Goal: Information Seeking & Learning: Learn about a topic

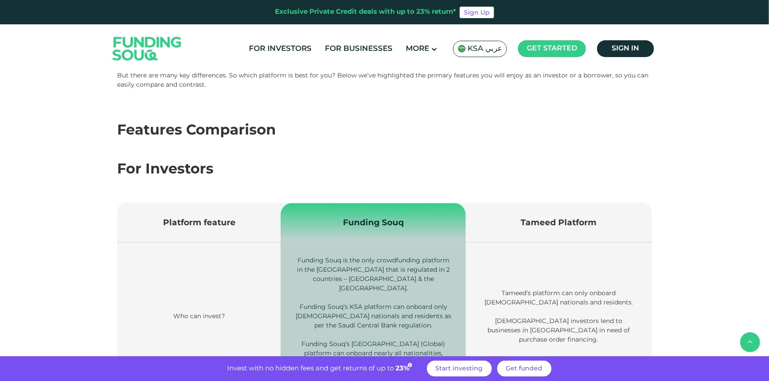
scroll to position [260, 0]
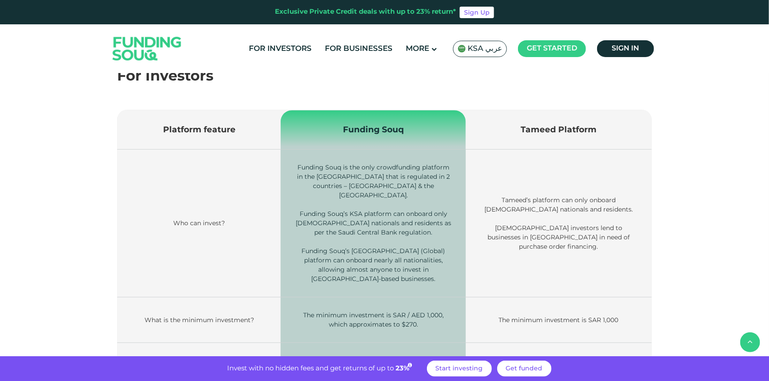
drag, startPoint x: 499, startPoint y: 195, endPoint x: 625, endPoint y: 217, distance: 128.3
click at [625, 217] on td "Tameed’s platform can only onboard Saudi nationals and residents. Saudi-based i…" at bounding box center [559, 223] width 186 height 148
click at [592, 195] on p "Tameed’s platform can only onboard Saudi nationals and residents." at bounding box center [558, 204] width 159 height 19
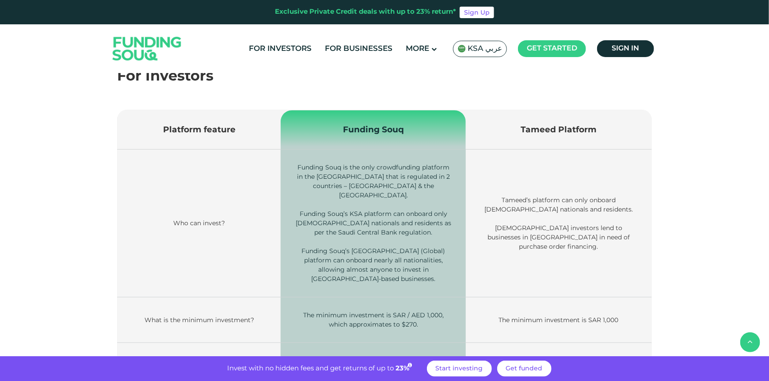
click at [619, 214] on p at bounding box center [558, 218] width 159 height 9
click at [569, 252] on td "Tameed’s platform can only onboard Saudi nationals and residents. Saudi-based i…" at bounding box center [559, 223] width 186 height 148
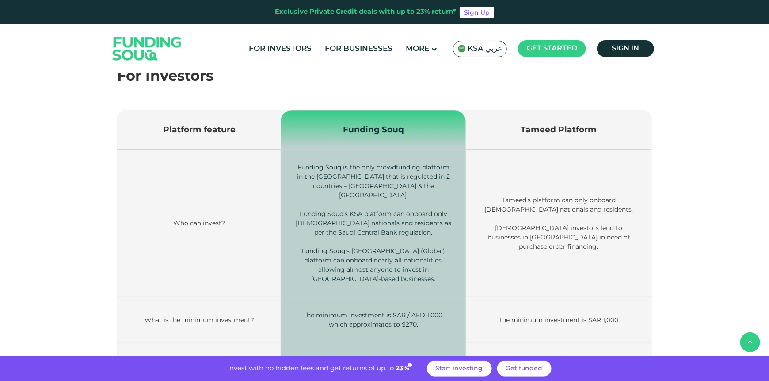
scroll to position [337, 0]
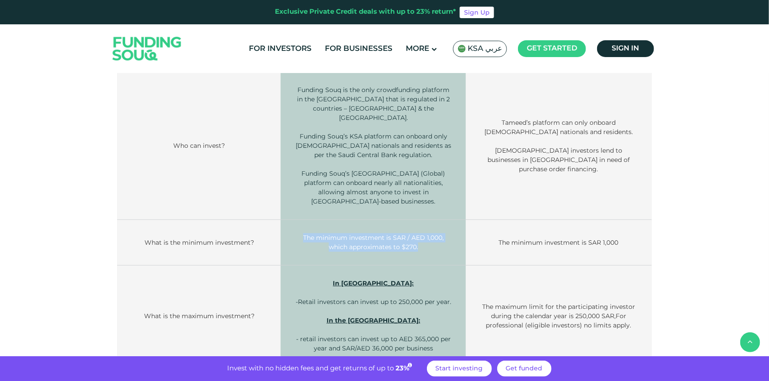
drag, startPoint x: 431, startPoint y: 231, endPoint x: 289, endPoint y: 210, distance: 143.0
click at [289, 220] on tr "What is the minimum investment? The minimum investment is SAR / AED 1,000, whic…" at bounding box center [385, 243] width 535 height 46
click at [281, 220] on td "What is the minimum investment?" at bounding box center [200, 243] width 164 height 46
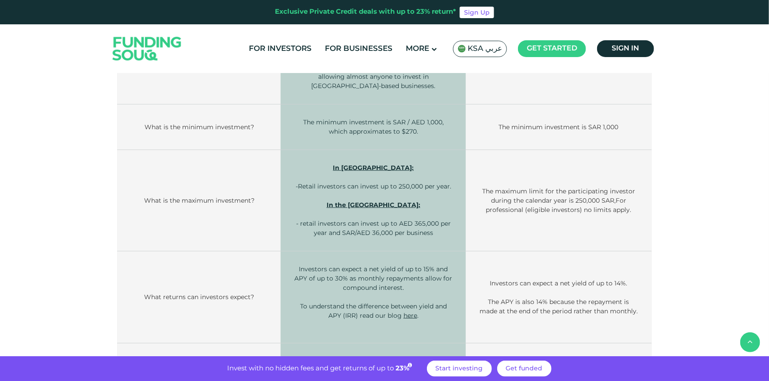
scroll to position [452, 0]
drag, startPoint x: 147, startPoint y: 184, endPoint x: 264, endPoint y: 185, distance: 116.3
click at [264, 185] on td "What is the maximum investment?" at bounding box center [200, 200] width 164 height 101
click at [264, 186] on td "What is the maximum investment?" at bounding box center [200, 200] width 164 height 101
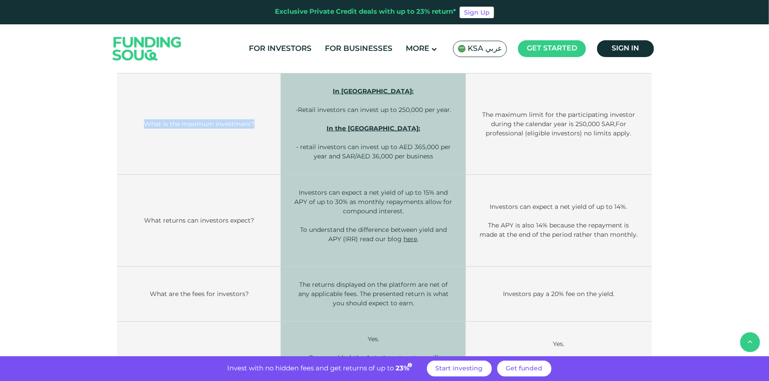
scroll to position [534, 0]
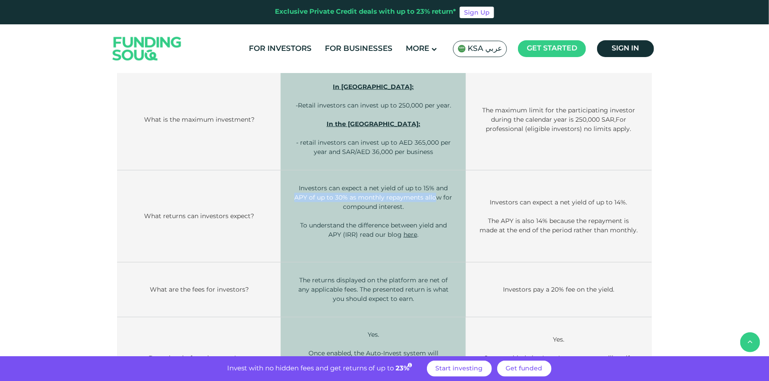
drag, startPoint x: 309, startPoint y: 184, endPoint x: 452, endPoint y: 190, distance: 143.4
click at [451, 191] on p "Investors can expect a net yield of up to 15% and APY of up to 30% as monthly r…" at bounding box center [373, 198] width 159 height 28
click at [452, 190] on span "Investors can expect a net yield of up to 15% and APY of up to 30% as monthly r…" at bounding box center [373, 197] width 158 height 27
click at [375, 211] on p at bounding box center [373, 215] width 159 height 9
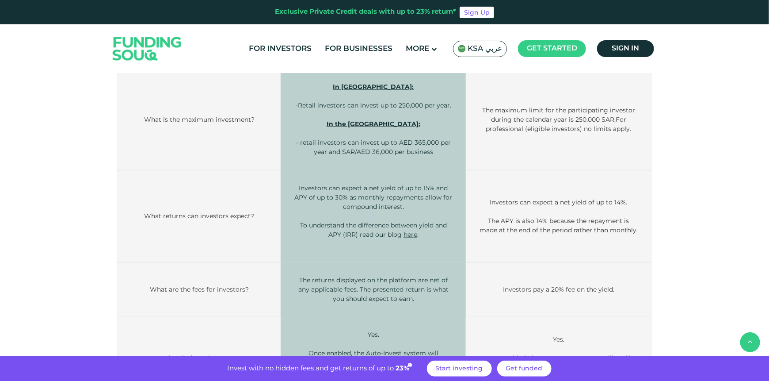
click at [375, 211] on p at bounding box center [373, 215] width 159 height 9
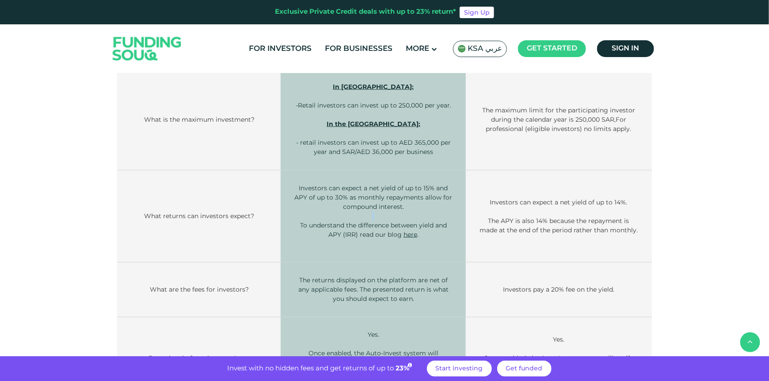
click at [375, 211] on p at bounding box center [373, 215] width 159 height 9
click at [355, 237] on td "Investors can expect a net yield of up to 15% and APY of up to 30% as monthly r…" at bounding box center [373, 216] width 185 height 92
click at [377, 221] on span "To understand the difference between yield and APY (IRR) read our" at bounding box center [373, 229] width 147 height 17
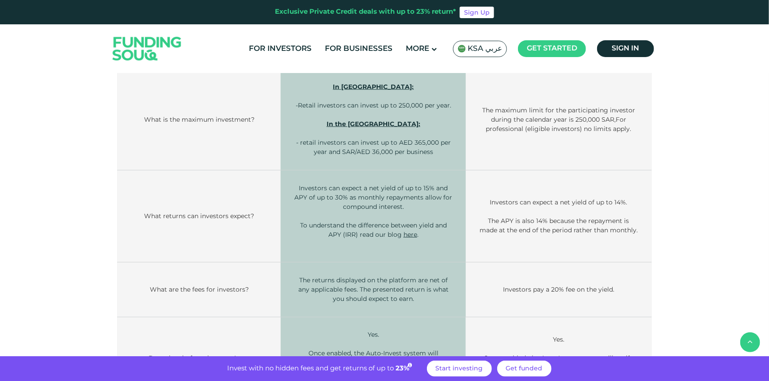
click at [380, 211] on p at bounding box center [373, 215] width 159 height 9
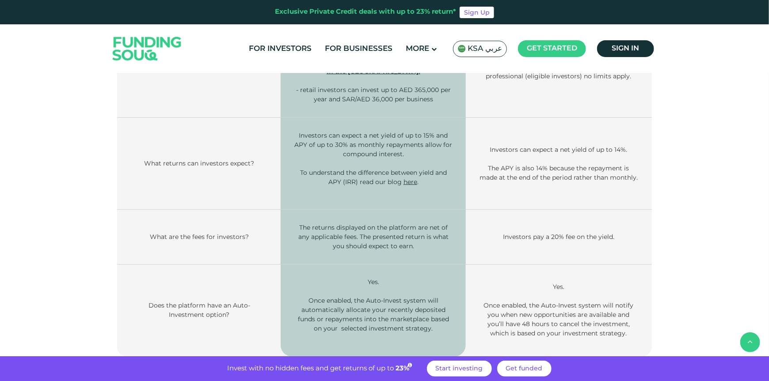
scroll to position [587, 0]
click at [384, 264] on td "Yes. Once enabled, the Auto-Invest system will automatically allocate your rece…" at bounding box center [373, 310] width 185 height 92
click at [389, 248] on td "The returns displayed on the platform are net of any applicable fees. The prese…" at bounding box center [373, 236] width 185 height 55
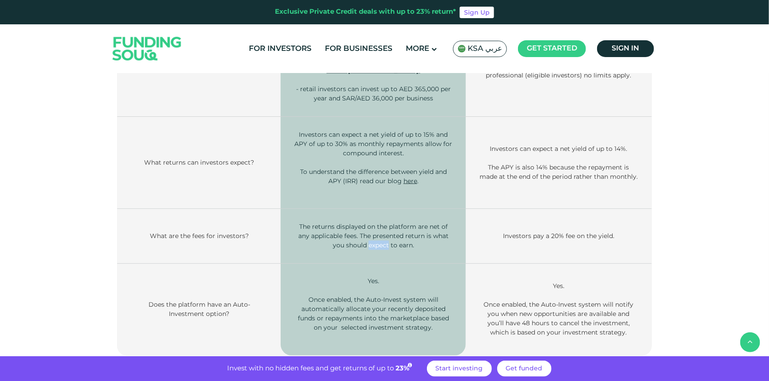
click at [389, 248] on td "The returns displayed on the platform are net of any applicable fees. The prese…" at bounding box center [373, 236] width 185 height 55
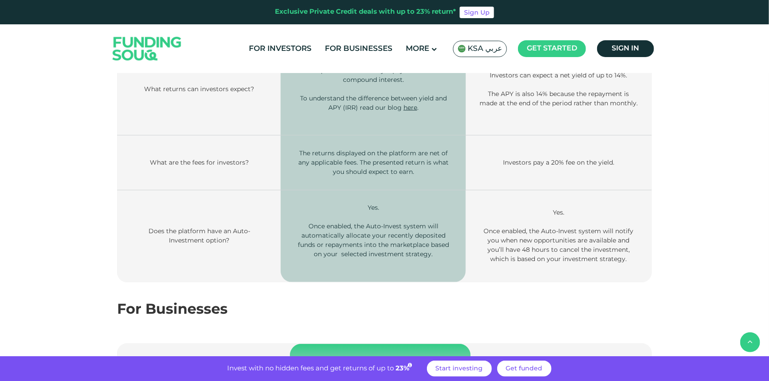
scroll to position [719, 0]
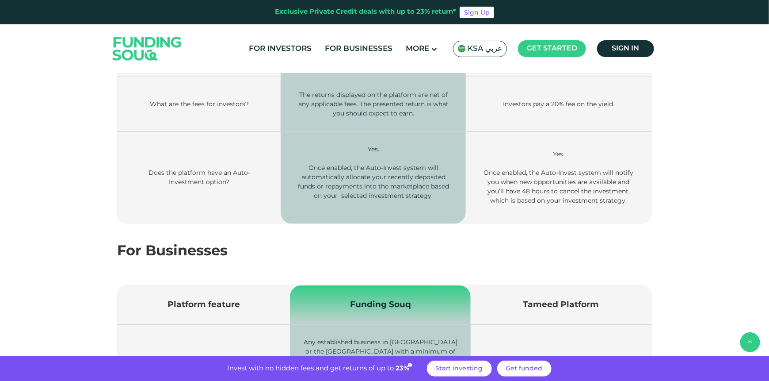
click at [667, 243] on div "Features Comparison For Investors Platform feature Funding Souq Tameed Platform…" at bounding box center [385, 136] width 752 height 1198
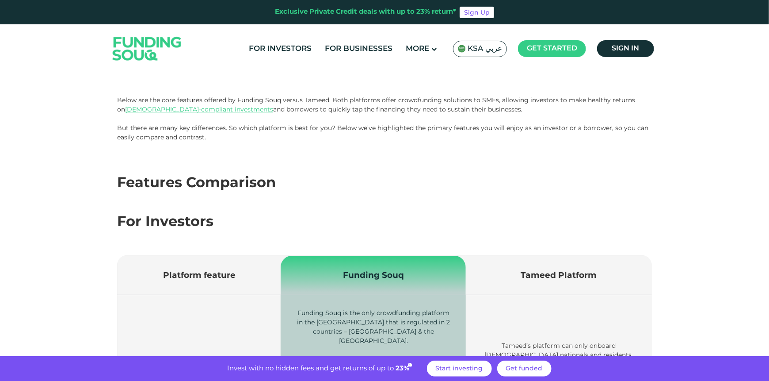
scroll to position [0, 0]
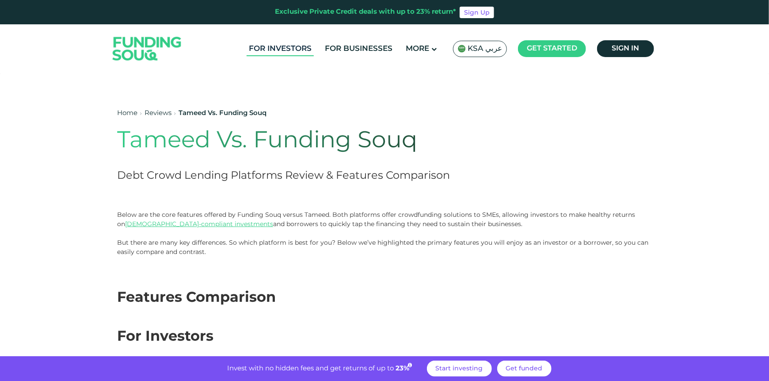
click at [262, 43] on link "For Investors" at bounding box center [280, 49] width 67 height 15
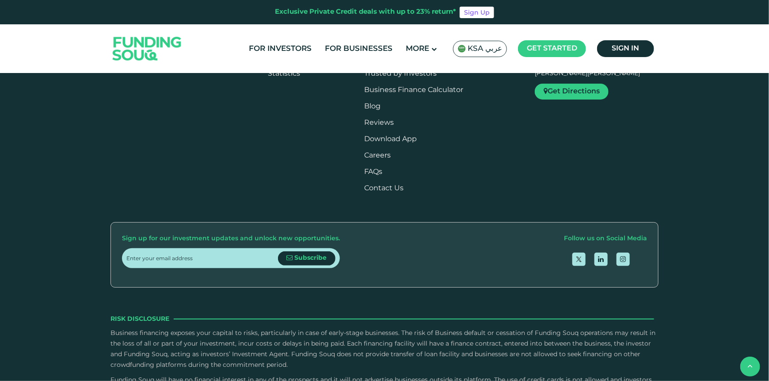
scroll to position [1103, 0]
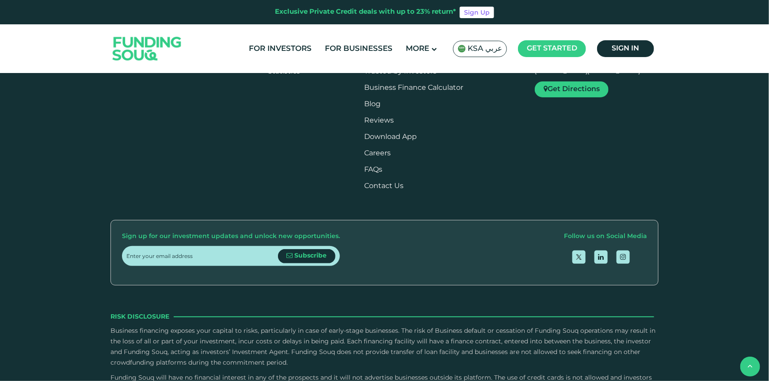
drag, startPoint x: 559, startPoint y: 139, endPoint x: 583, endPoint y: 158, distance: 30.2
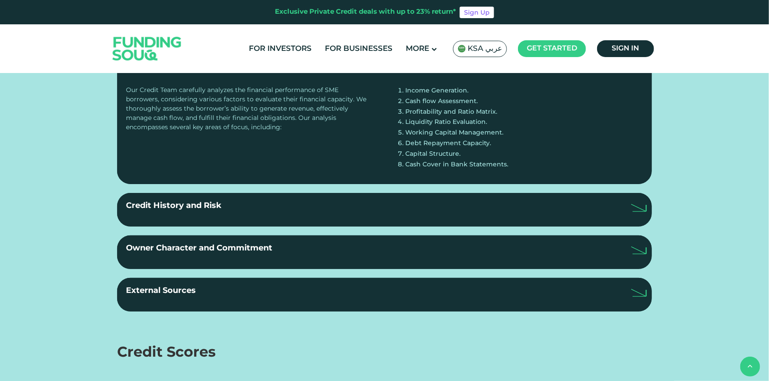
drag, startPoint x: 583, startPoint y: 158, endPoint x: 564, endPoint y: 139, distance: 26.9
drag, startPoint x: 564, startPoint y: 139, endPoint x: 590, endPoint y: 159, distance: 32.5
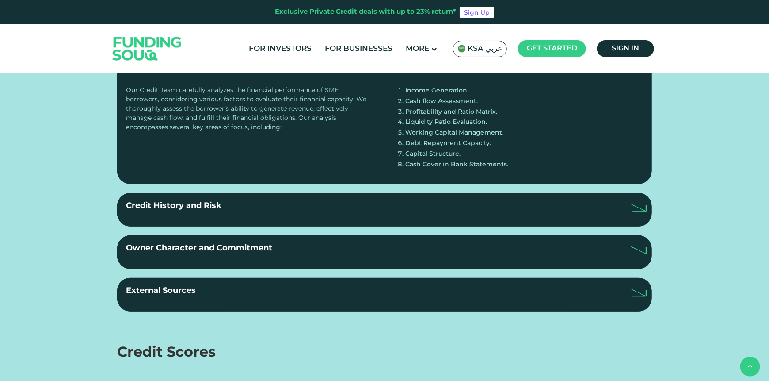
drag, startPoint x: 388, startPoint y: 149, endPoint x: 623, endPoint y: 142, distance: 235.3
drag, startPoint x: 594, startPoint y: 143, endPoint x: 351, endPoint y: 130, distance: 243.6
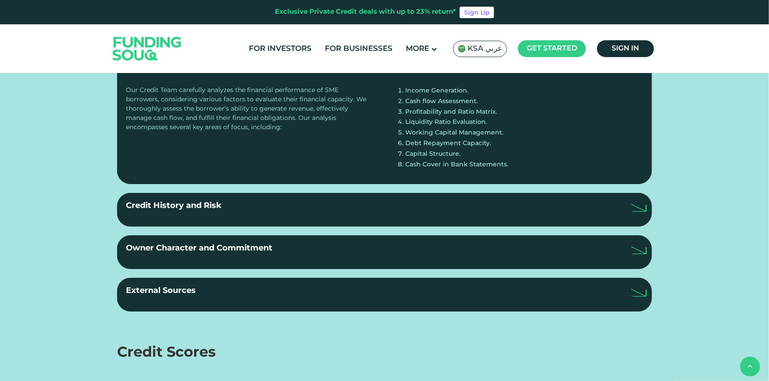
drag, startPoint x: 386, startPoint y: 142, endPoint x: 642, endPoint y: 142, distance: 256.5
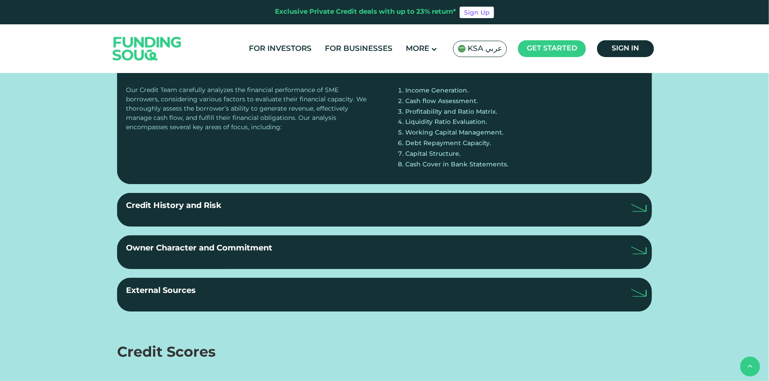
drag, startPoint x: 643, startPoint y: 142, endPoint x: 381, endPoint y: 143, distance: 261.8
drag, startPoint x: 393, startPoint y: 144, endPoint x: 661, endPoint y: 149, distance: 268.0
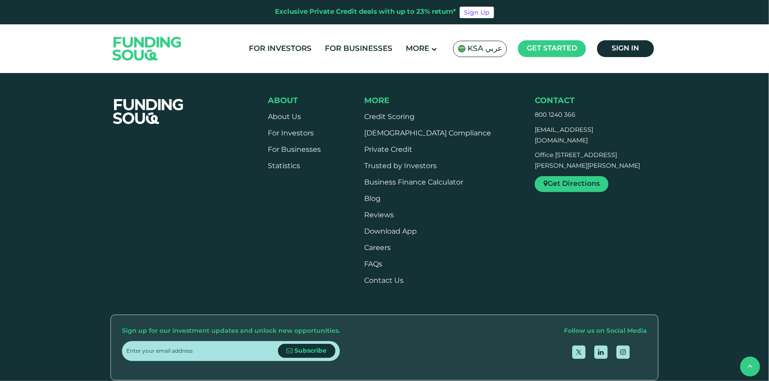
scroll to position [1739, 0]
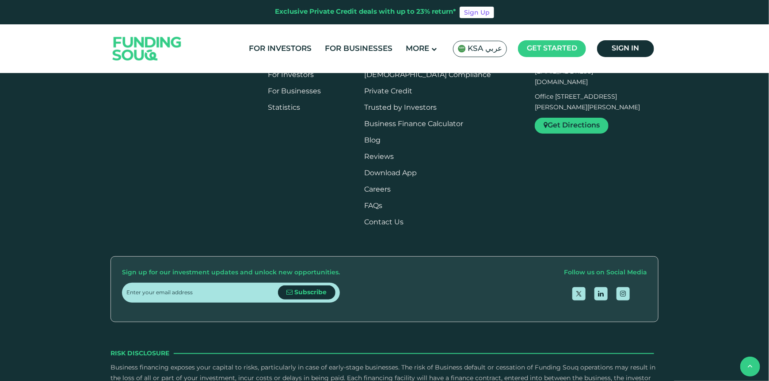
type tc-range-slider "60000"
type tc-range-slider "50000"
drag, startPoint x: 150, startPoint y: 165, endPoint x: 145, endPoint y: 163, distance: 5.2
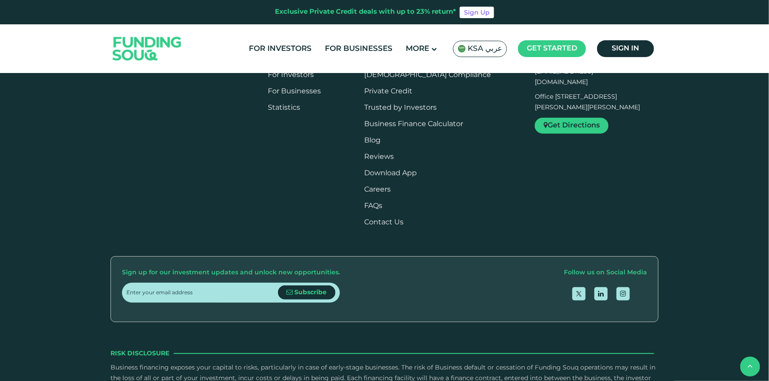
radio input "true"
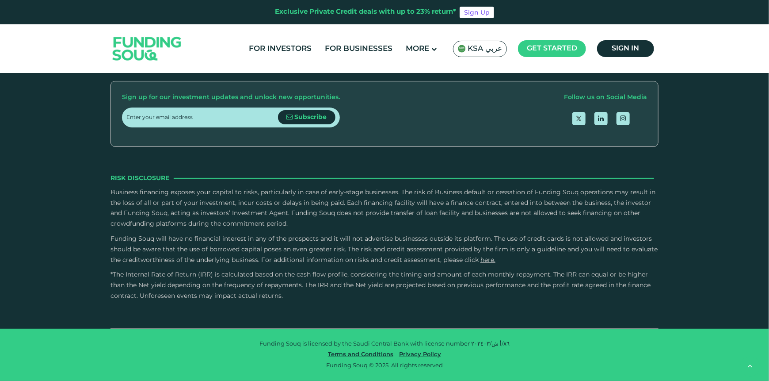
scroll to position [1961, 0]
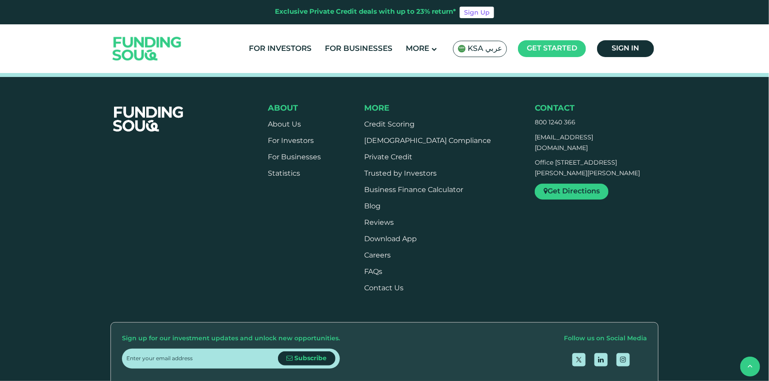
scroll to position [2007, 0]
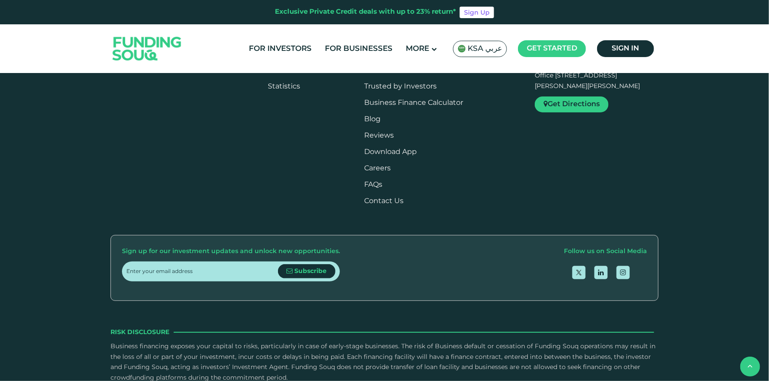
scroll to position [2051, 0]
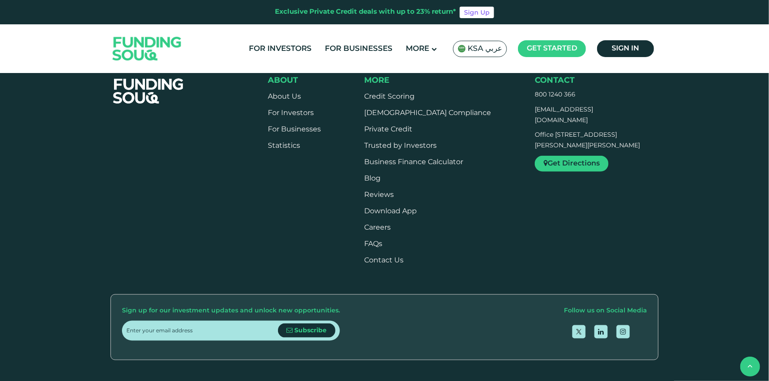
drag, startPoint x: 270, startPoint y: 232, endPoint x: 425, endPoint y: 232, distance: 155.2
drag, startPoint x: 122, startPoint y: 240, endPoint x: 187, endPoint y: 240, distance: 65.0
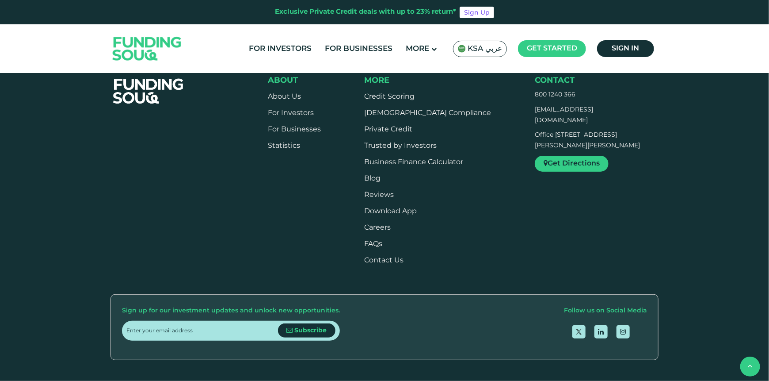
drag, startPoint x: 174, startPoint y: 240, endPoint x: 251, endPoint y: 239, distance: 76.9
drag, startPoint x: 241, startPoint y: 241, endPoint x: 360, endPoint y: 241, distance: 118.5
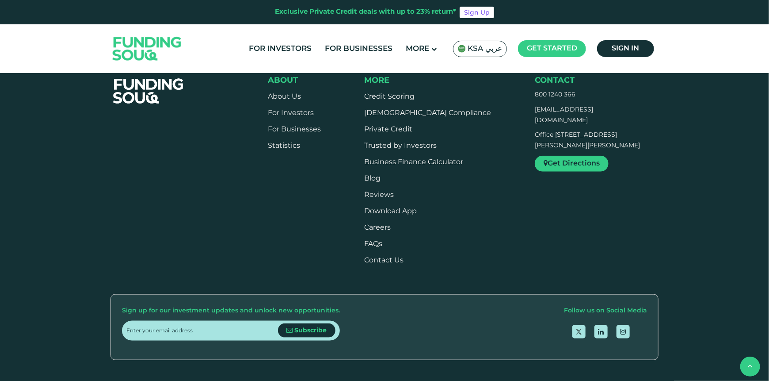
drag, startPoint x: 642, startPoint y: 239, endPoint x: 126, endPoint y: 241, distance: 515.6
drag, startPoint x: 118, startPoint y: 252, endPoint x: 392, endPoint y: 251, distance: 274.6
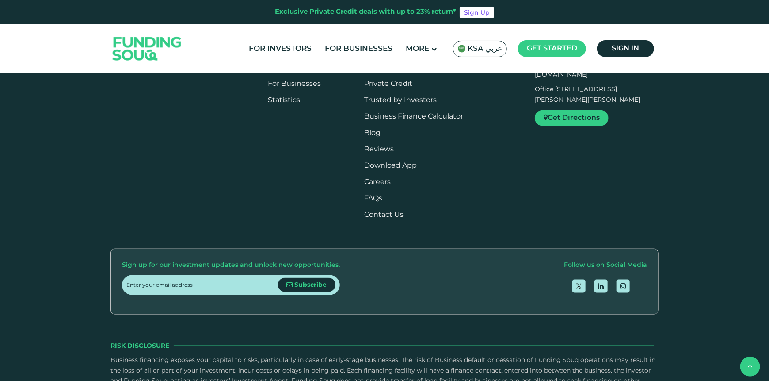
scroll to position [2102, 0]
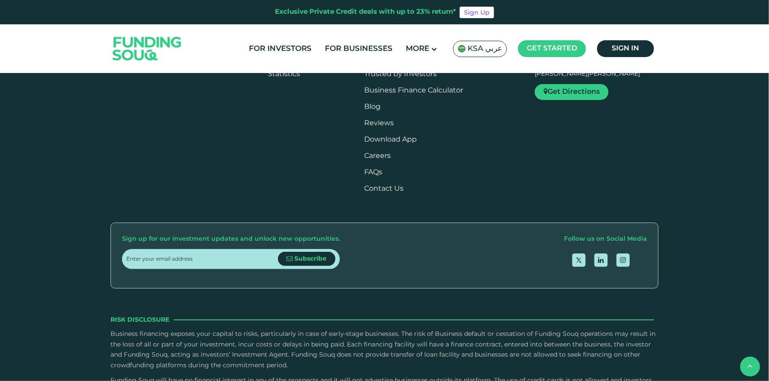
scroll to position [2130, 0]
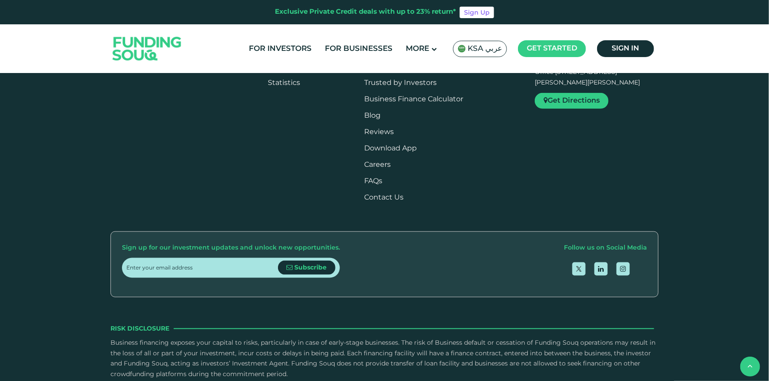
drag, startPoint x: 167, startPoint y: 240, endPoint x: 392, endPoint y: 240, distance: 225.5
drag, startPoint x: 483, startPoint y: 236, endPoint x: 267, endPoint y: 239, distance: 216.2
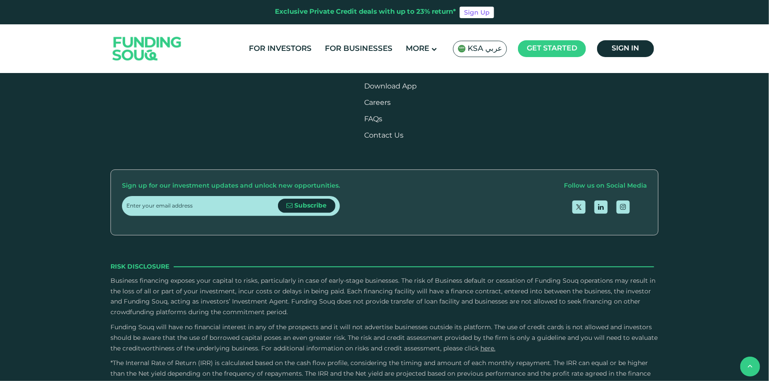
scroll to position [2194, 0]
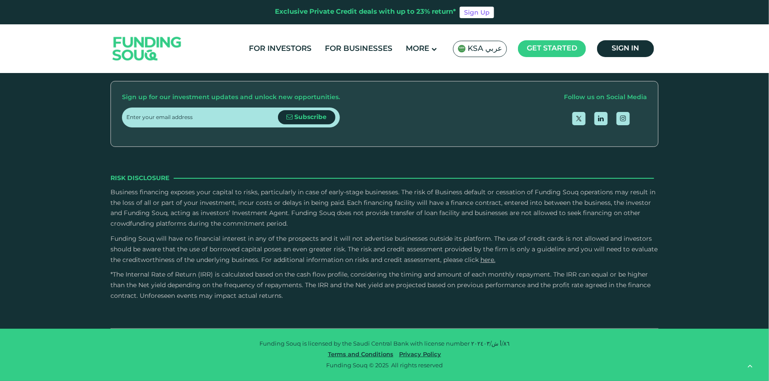
click at [0, 0] on input "Credit History and Risk" at bounding box center [0, 0] width 0 height 0
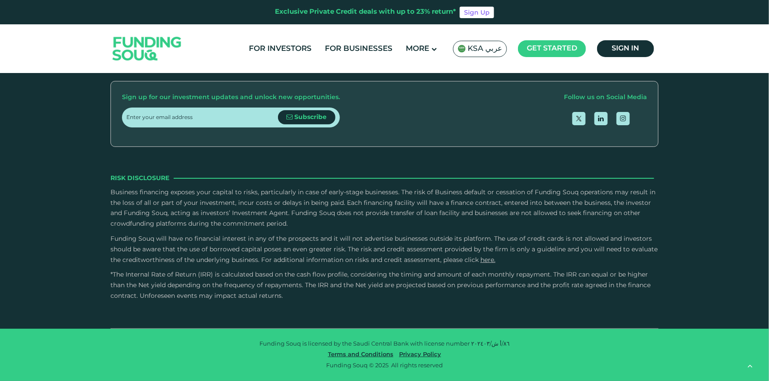
drag, startPoint x: 533, startPoint y: 262, endPoint x: 121, endPoint y: 235, distance: 413.0
click at [121, 235] on p "Funding Souq will have no financial interest in any of the prospects and it wil…" at bounding box center [385, 249] width 548 height 31
click at [121, 236] on span "Funding Souq will have no financial interest in any of the prospects and it wil…" at bounding box center [384, 249] width 547 height 27
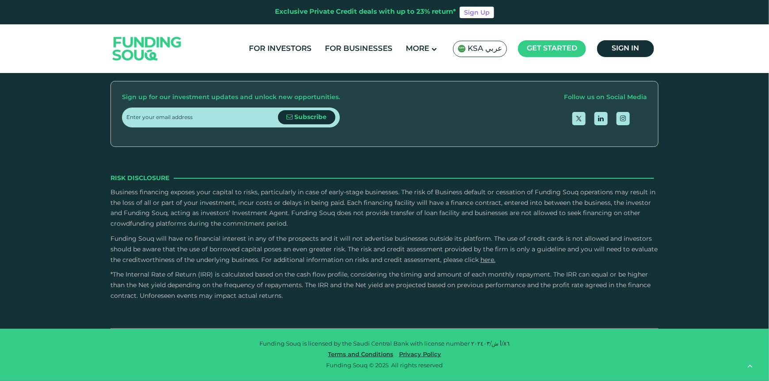
click at [288, 298] on p "*The Internal Rate of Return (IRR) is calculated based on the cash flow profile…" at bounding box center [385, 285] width 548 height 31
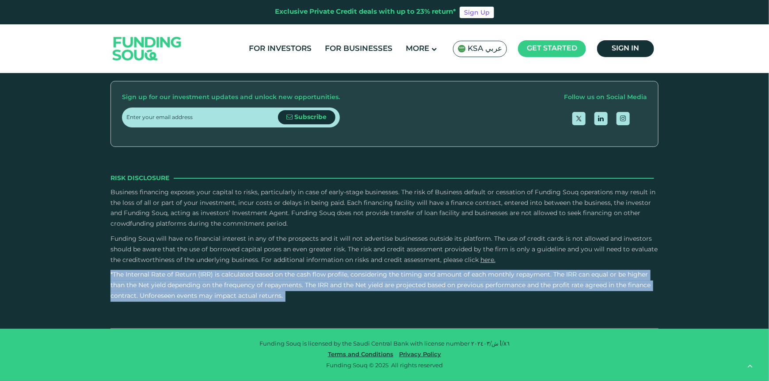
click at [288, 298] on p "*The Internal Rate of Return (IRR) is calculated based on the cash flow profile…" at bounding box center [385, 285] width 548 height 31
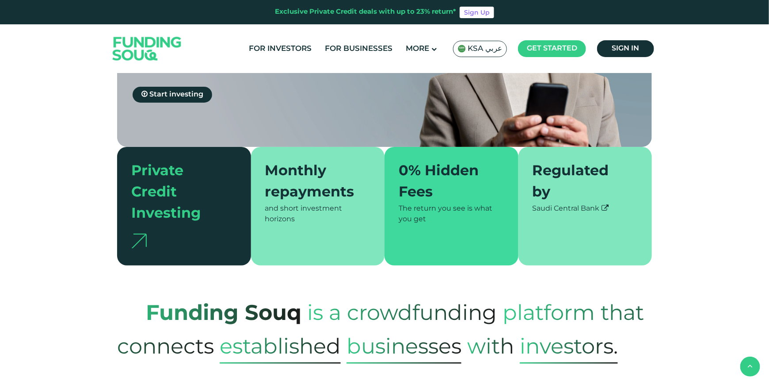
scroll to position [0, 0]
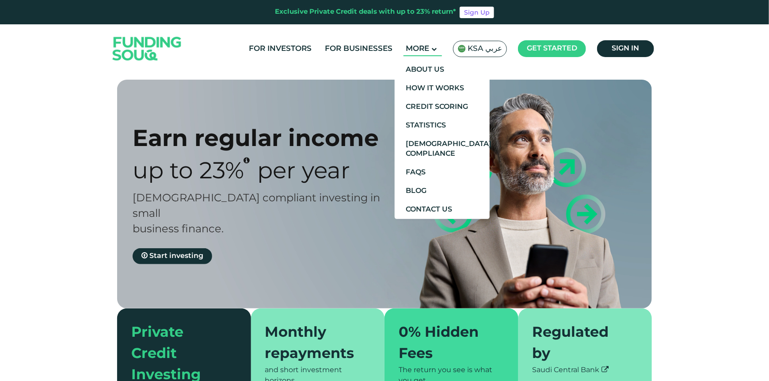
click at [417, 50] on span "More" at bounding box center [417, 49] width 23 height 8
click at [445, 88] on link "How It Works" at bounding box center [442, 88] width 95 height 19
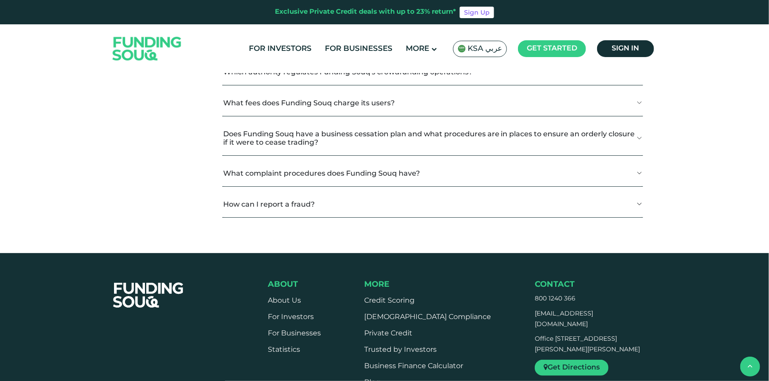
scroll to position [1138, 0]
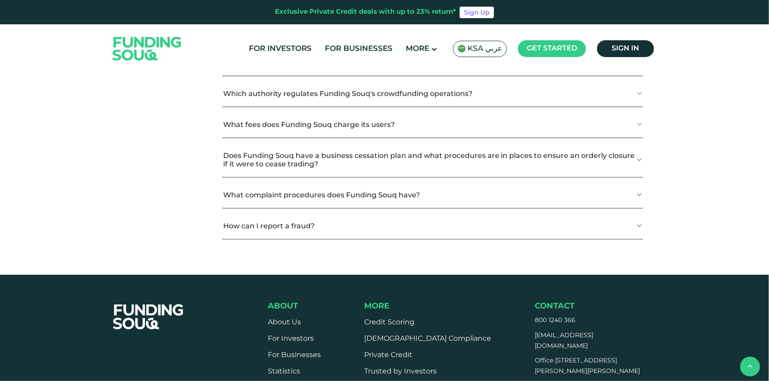
drag, startPoint x: 399, startPoint y: 125, endPoint x: 528, endPoint y: 138, distance: 130.2
drag, startPoint x: 242, startPoint y: 129, endPoint x: 440, endPoint y: 131, distance: 198.1
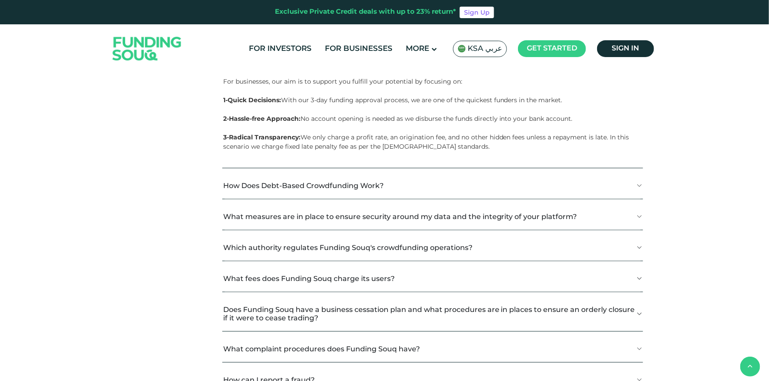
scroll to position [1185, 0]
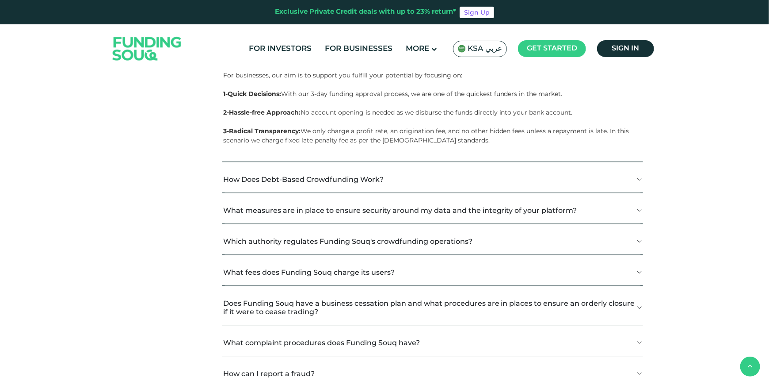
drag, startPoint x: 310, startPoint y: 153, endPoint x: 462, endPoint y: 171, distance: 152.4
click at [462, 161] on div "Simply put, investing with Funding Souq is one of the highest yielding investme…" at bounding box center [432, 51] width 421 height 221
drag, startPoint x: 624, startPoint y: 165, endPoint x: 454, endPoint y: 158, distance: 170.0
click at [454, 158] on div "Simply put, investing with Funding Souq is one of the highest yielding investme…" at bounding box center [432, 51] width 421 height 221
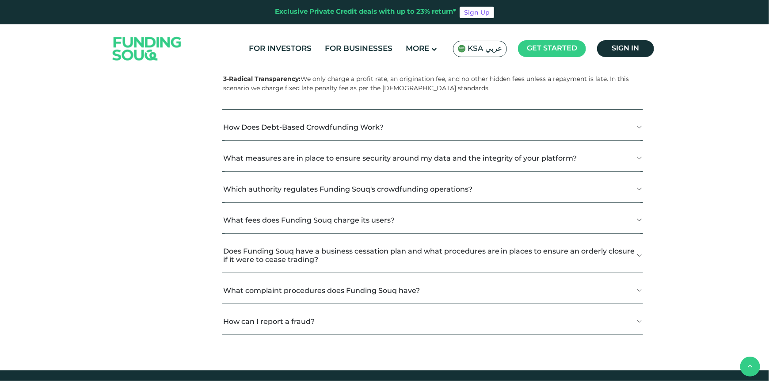
scroll to position [1246, 0]
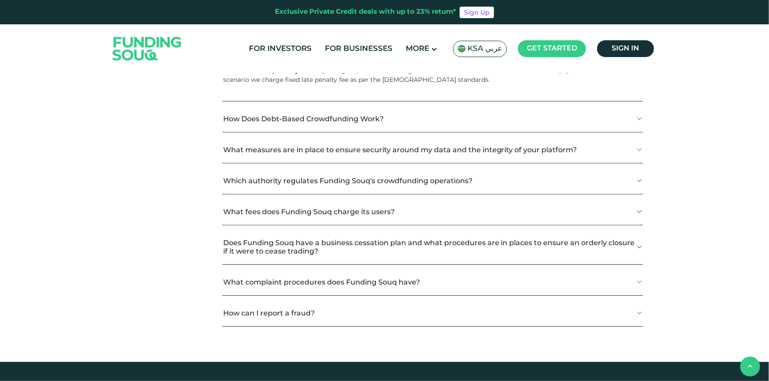
click at [570, 38] on p "1-Quick Decisions: With our 3-day funding approval process, we are one of the q…" at bounding box center [429, 33] width 413 height 9
click at [589, 57] on p "2-Hassle-free Approach: No account opening is needed as we disburse the funds d…" at bounding box center [429, 51] width 413 height 9
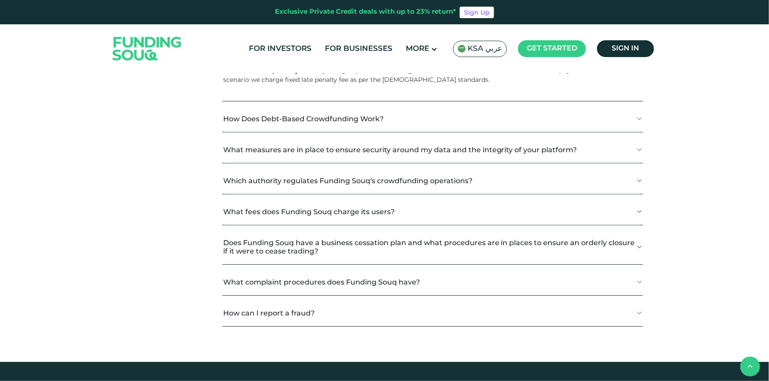
click at [589, 57] on p "2-Hassle-free Approach: No account opening is needed as we disburse the funds d…" at bounding box center [429, 51] width 413 height 9
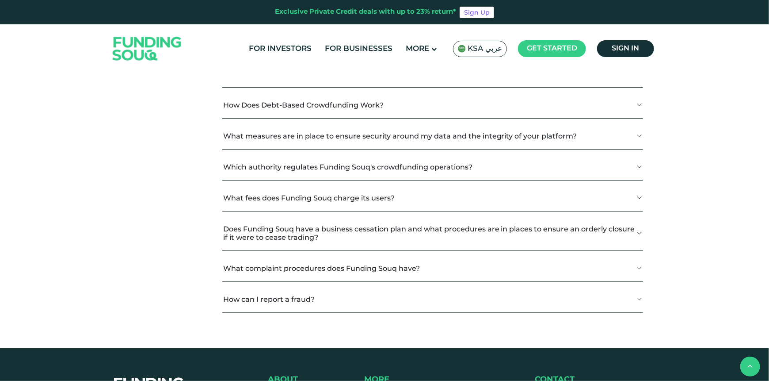
scroll to position [1300, 0]
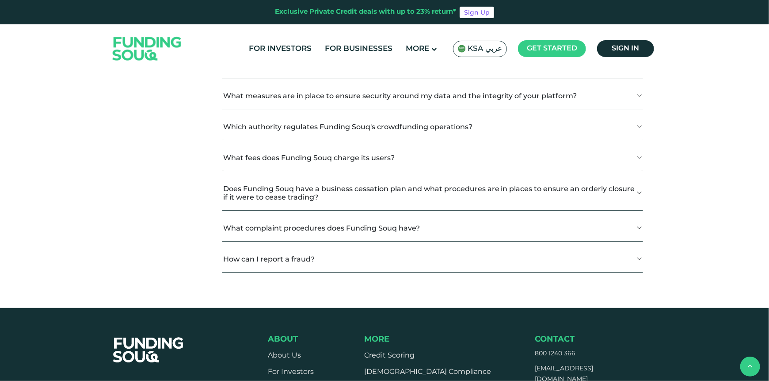
click at [337, 78] on button "How Does Debt-Based Crowdfunding Work?" at bounding box center [432, 65] width 421 height 26
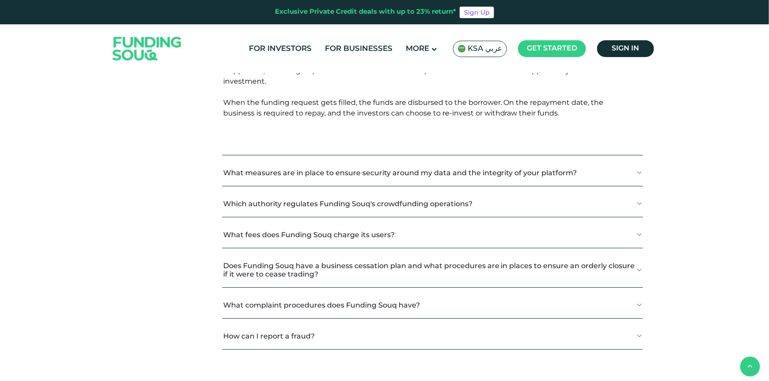
scroll to position [1385, 0]
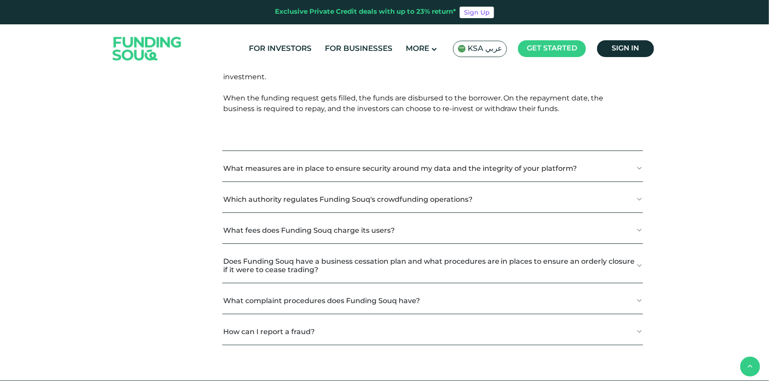
drag, startPoint x: 201, startPoint y: 227, endPoint x: 323, endPoint y: 237, distance: 122.9
click at [323, 237] on div "General Investors Businesses What is Common Reporting Standard (CRS)? CRS is an…" at bounding box center [384, 5] width 535 height 706
click at [323, 134] on p "An SME applies for funding either online or offline and then our experienced cr…" at bounding box center [429, 81] width 413 height 105
drag, startPoint x: 226, startPoint y: 251, endPoint x: 268, endPoint y: 266, distance: 43.8
click at [268, 134] on p "An SME applies for funding either online or offline and then our experienced cr…" at bounding box center [429, 81] width 413 height 105
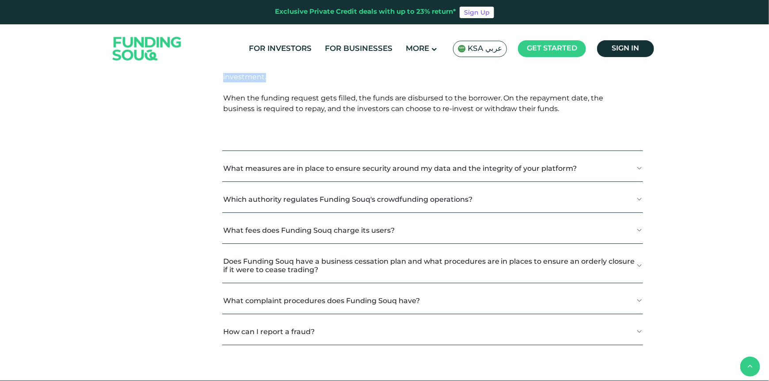
click at [279, 134] on p "An SME applies for funding either online or offline and then our experienced cr…" at bounding box center [429, 81] width 413 height 105
drag, startPoint x: 279, startPoint y: 269, endPoint x: 211, endPoint y: 252, distance: 70.1
click at [212, 252] on div "General Investors Businesses What is Common Reporting Standard (CRS)? CRS is an…" at bounding box center [384, 5] width 535 height 706
click at [211, 252] on div "General Investors Businesses What is Common Reporting Standard (CRS)? CRS is an…" at bounding box center [384, 5] width 535 height 706
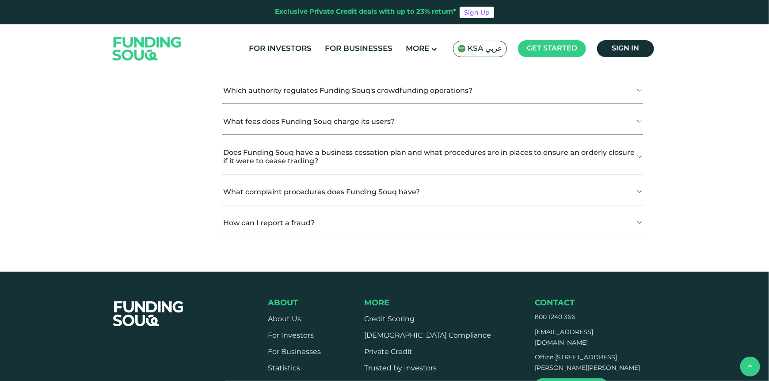
scroll to position [1501, 0]
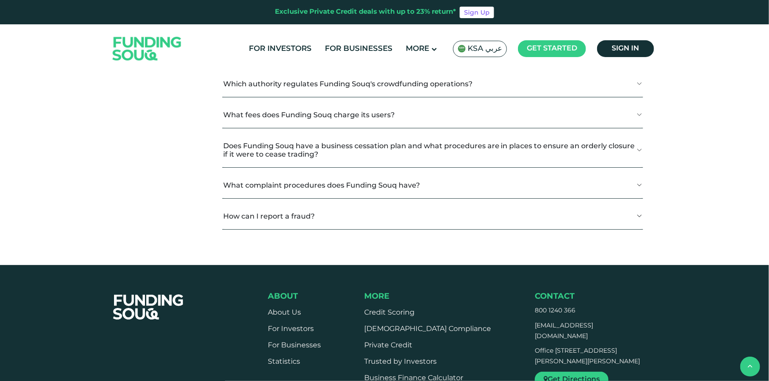
click at [429, 66] on button "What measures are in place to ensure security around my data and the integrity …" at bounding box center [432, 53] width 421 height 26
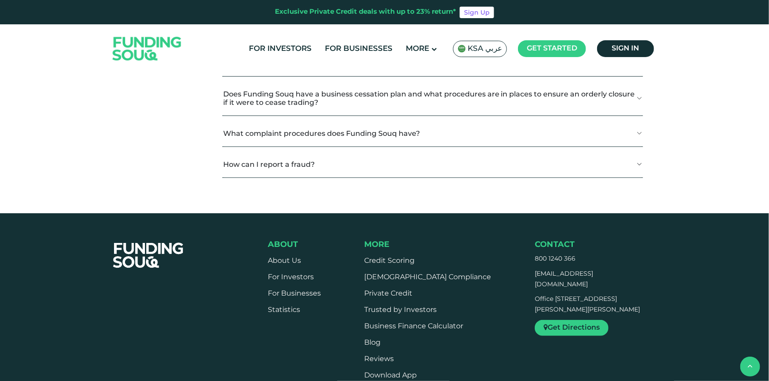
scroll to position [1598, 0]
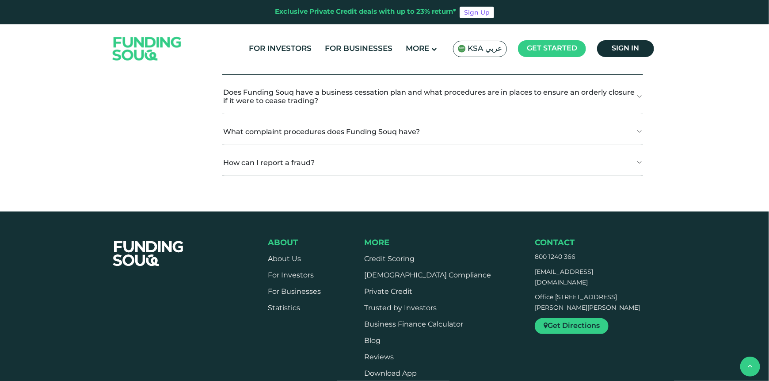
click at [317, 74] on button "What fees does Funding Souq charge its users?" at bounding box center [432, 61] width 421 height 26
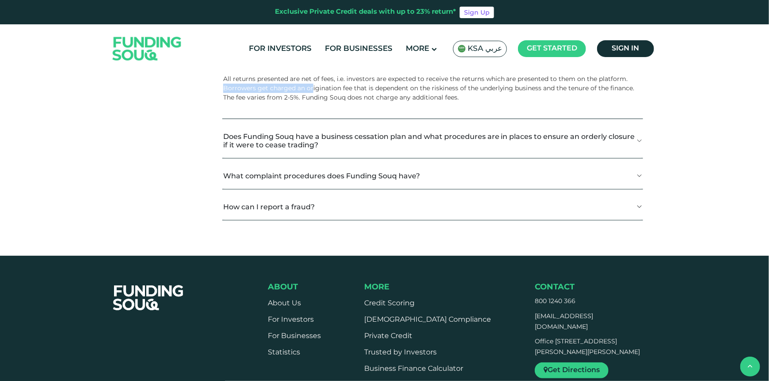
drag, startPoint x: 224, startPoint y: 275, endPoint x: 312, endPoint y: 275, distance: 88.0
click at [312, 102] on p "Borrowers get charged an origination fee that is dependent on the riskiness of …" at bounding box center [429, 93] width 413 height 19
drag, startPoint x: 340, startPoint y: 269, endPoint x: 396, endPoint y: 269, distance: 55.7
click at [396, 84] on p "All returns presented are net of fees, i.e. investors are expected to receive t…" at bounding box center [429, 78] width 413 height 9
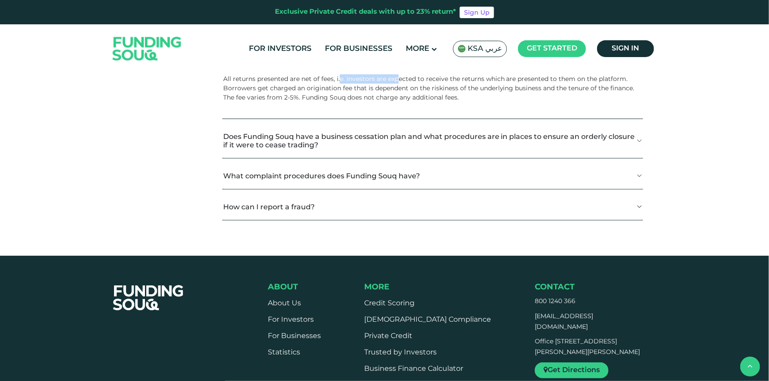
click at [396, 84] on p "All returns presented are net of fees, i.e. investors are expected to receive t…" at bounding box center [429, 78] width 413 height 9
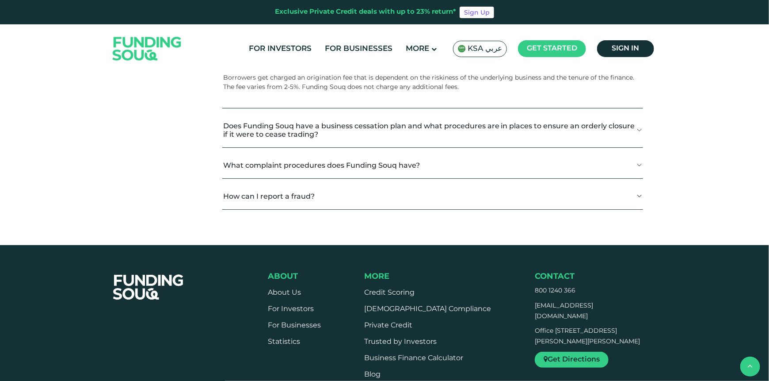
scroll to position [1645, 0]
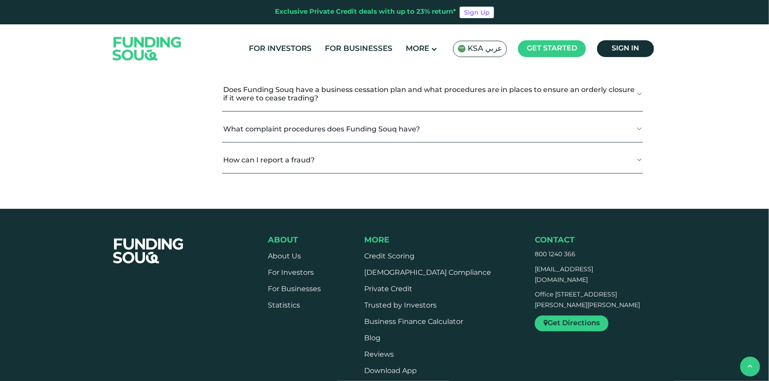
drag, startPoint x: 225, startPoint y: 230, endPoint x: 351, endPoint y: 230, distance: 126.5
click at [351, 55] on p "Borrowers get charged an origination fee that is dependent on the riskiness of …" at bounding box center [429, 46] width 413 height 19
click at [352, 55] on p "Borrowers get charged an origination fee that is dependent on the riskiness of …" at bounding box center [429, 46] width 413 height 19
click at [417, 55] on p "Borrowers get charged an origination fee that is dependent on the riskiness of …" at bounding box center [429, 46] width 413 height 19
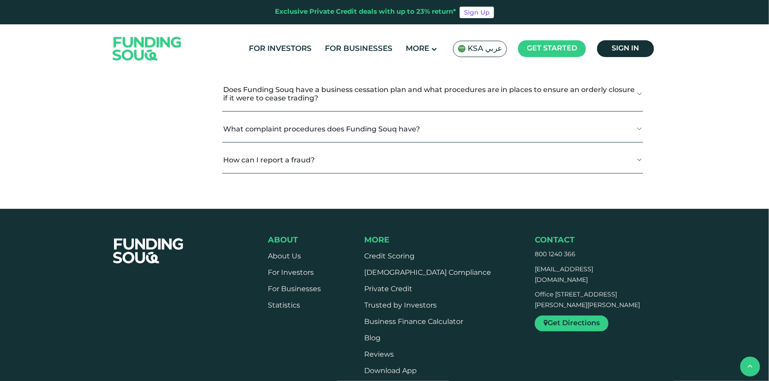
click at [417, 55] on p "Borrowers get charged an origination fee that is dependent on the riskiness of …" at bounding box center [429, 46] width 413 height 19
drag, startPoint x: 231, startPoint y: 237, endPoint x: 347, endPoint y: 237, distance: 115.9
click at [347, 55] on p "Borrowers get charged an origination fee that is dependent on the riskiness of …" at bounding box center [429, 46] width 413 height 19
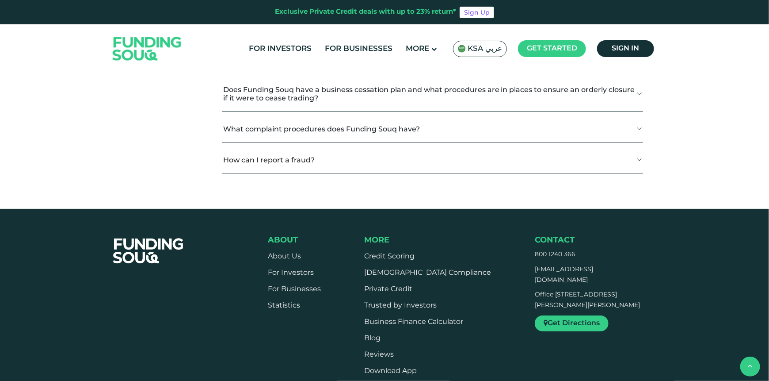
click at [410, 27] on button "What fees does Funding Souq charge its users?" at bounding box center [432, 14] width 421 height 26
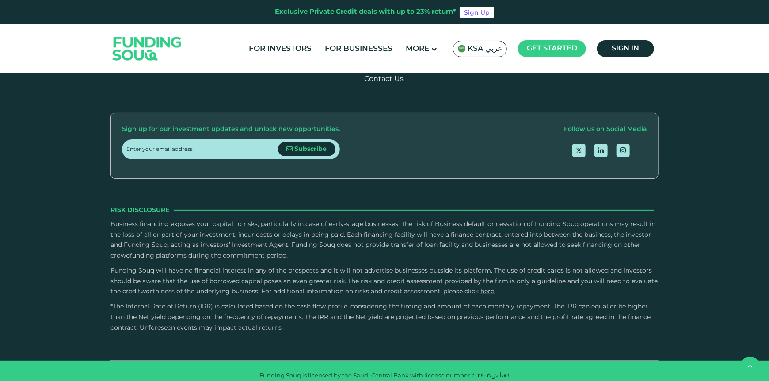
scroll to position [1942, 0]
click at [394, 16] on link "Reviews" at bounding box center [380, 13] width 30 height 7
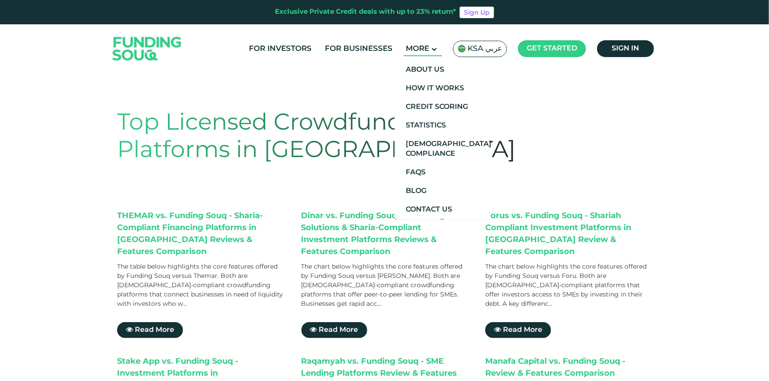
click at [427, 54] on main "More" at bounding box center [423, 49] width 38 height 15
click at [454, 123] on link "Statistics" at bounding box center [442, 125] width 95 height 19
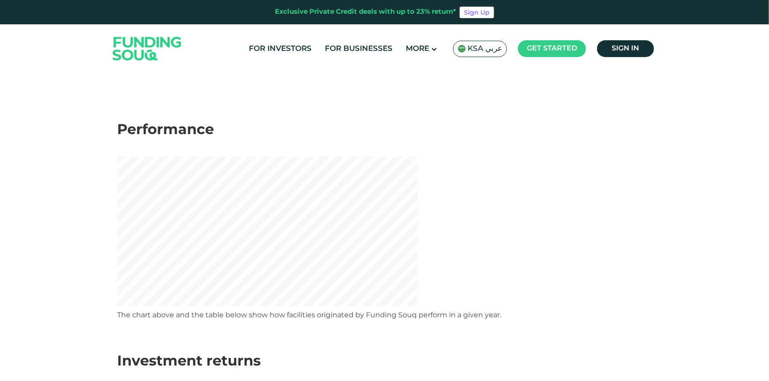
scroll to position [53, 0]
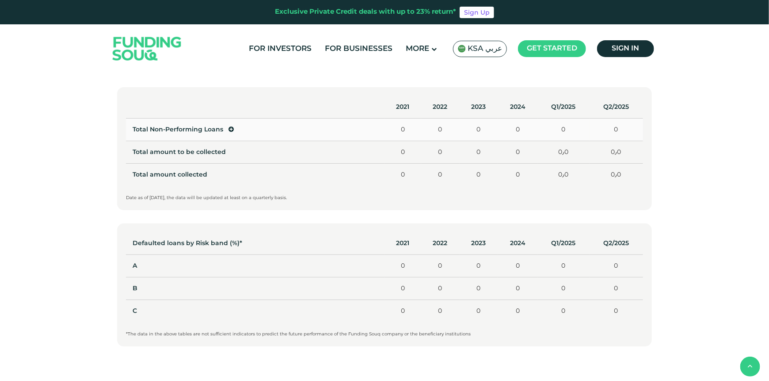
click at [233, 126] on icon at bounding box center [231, 129] width 5 height 6
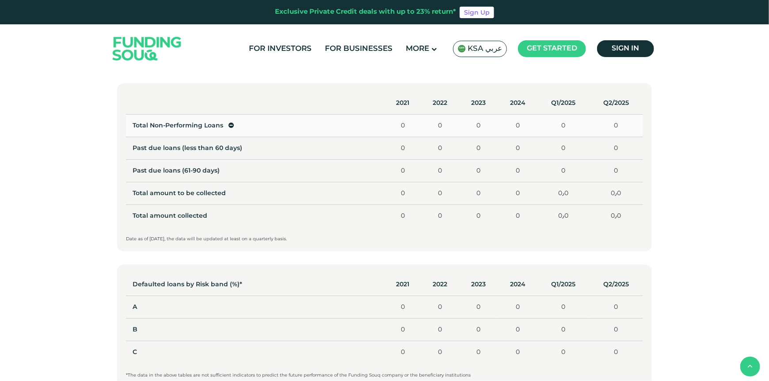
click at [233, 124] on icon at bounding box center [231, 125] width 5 height 6
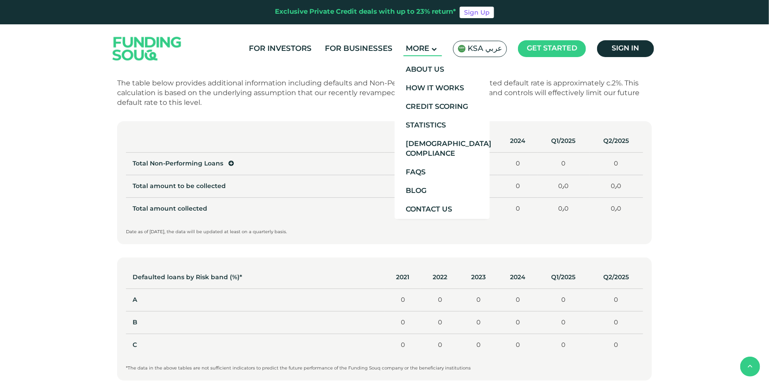
click at [442, 47] on main "More" at bounding box center [423, 49] width 38 height 15
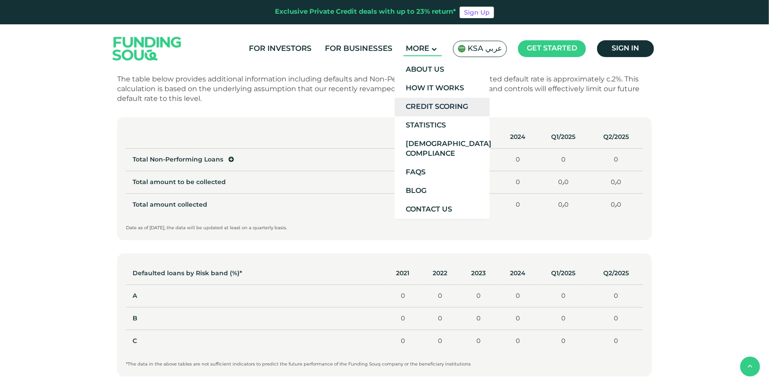
click at [435, 106] on link "Credit Scoring" at bounding box center [442, 107] width 95 height 19
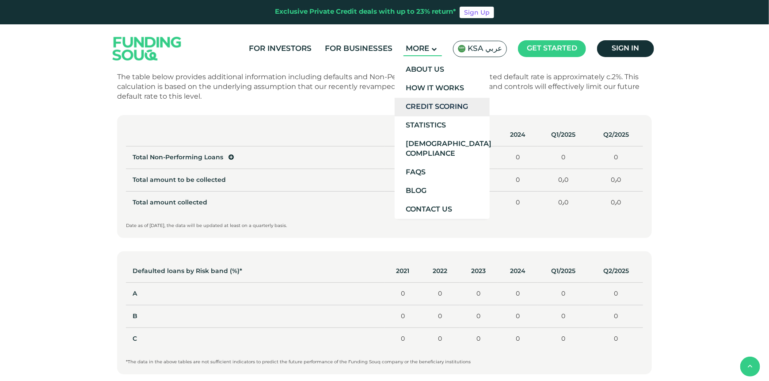
scroll to position [289, 0]
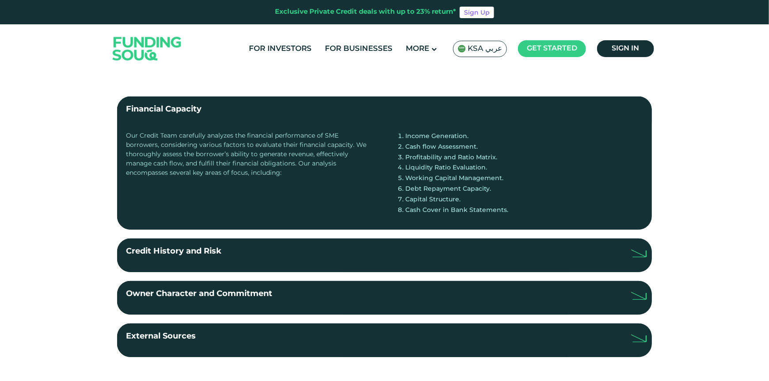
scroll to position [192, 0]
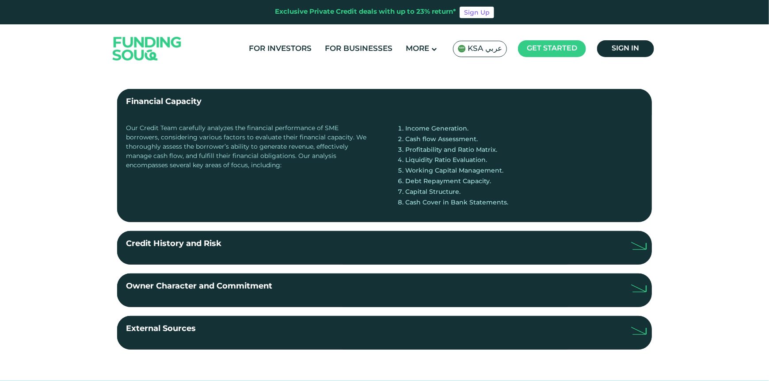
click at [206, 231] on label "Credit History and Risk" at bounding box center [384, 248] width 535 height 34
click at [0, 0] on input "Credit History and Risk" at bounding box center [0, 0] width 0 height 0
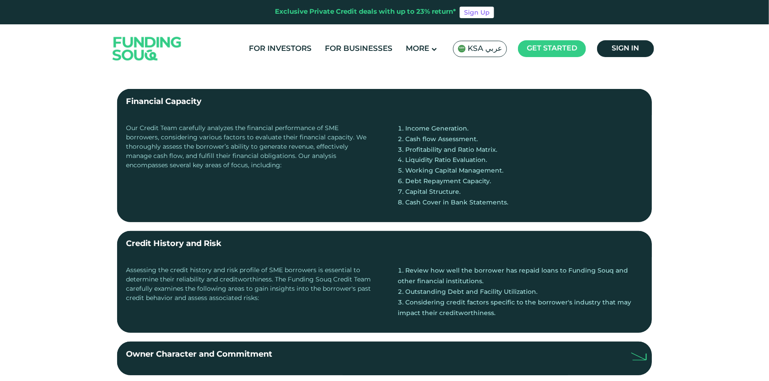
scroll to position [206, 0]
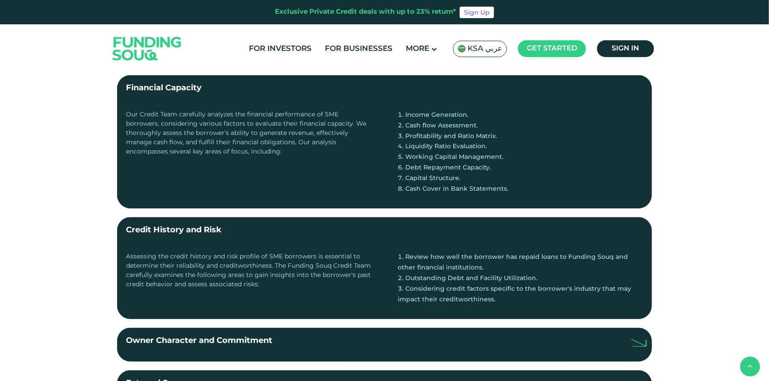
click at [403, 237] on label "Credit History and Risk" at bounding box center [384, 230] width 535 height 26
click at [0, 0] on input "Credit History and Risk" at bounding box center [0, 0] width 0 height 0
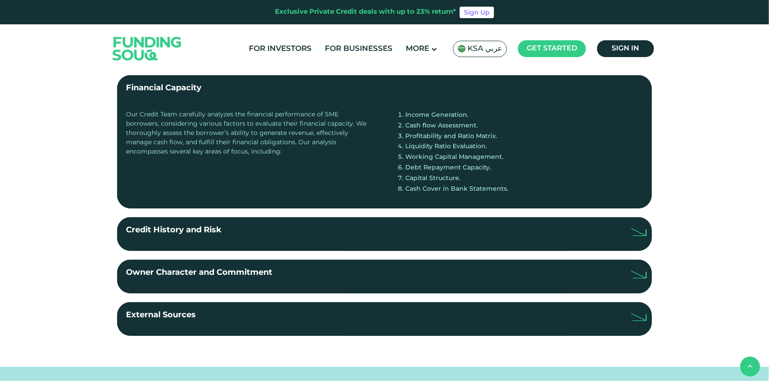
click at [222, 273] on div "Owner Character and Commitment" at bounding box center [199, 276] width 146 height 19
click at [0, 0] on input "Owner Character and Commitment" at bounding box center [0, 0] width 0 height 0
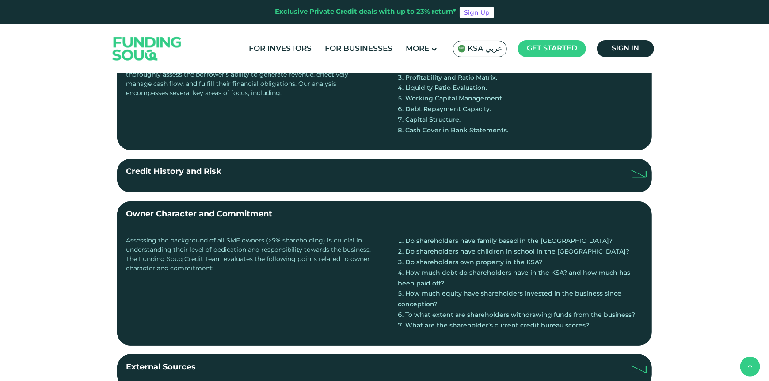
scroll to position [276, 0]
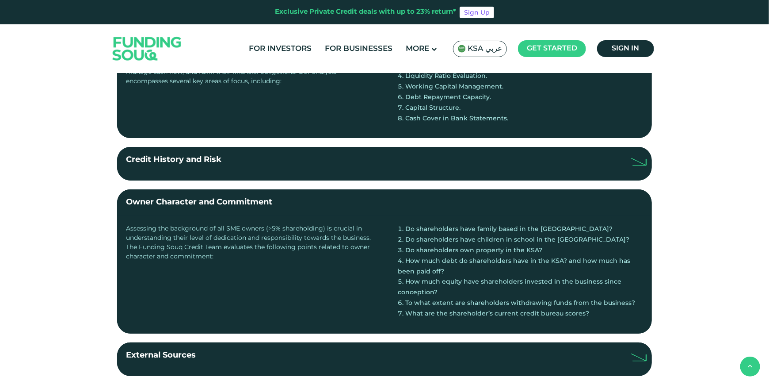
click at [600, 206] on label "Owner Character and Commitment" at bounding box center [384, 202] width 535 height 26
click at [0, 0] on input "Owner Character and Commitment" at bounding box center [0, 0] width 0 height 0
